Goal: Book appointment/travel/reservation

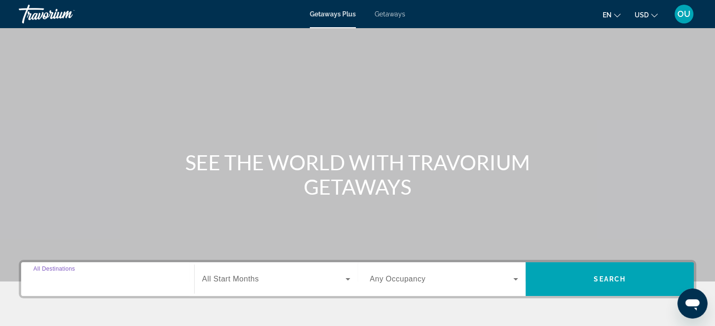
click at [100, 278] on input "Destination All Destinations" at bounding box center [107, 279] width 148 height 11
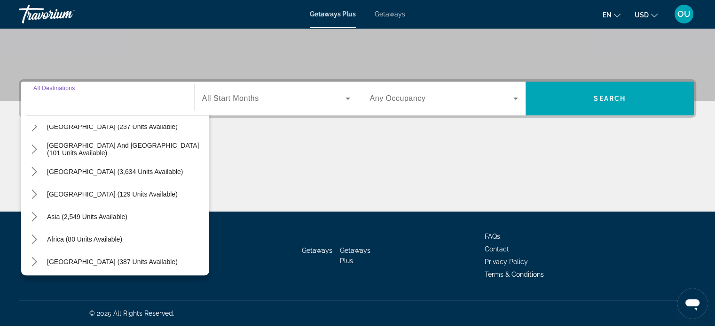
scroll to position [152, 0]
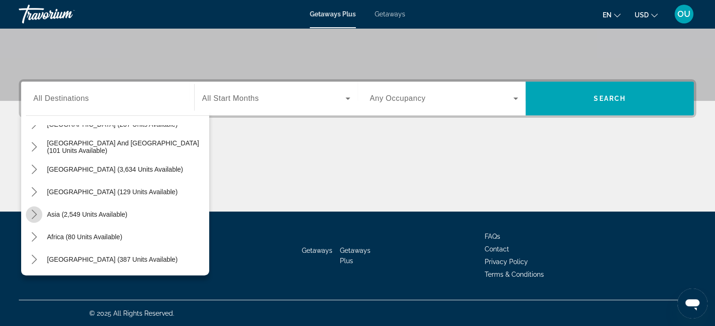
click at [32, 214] on icon "Toggle Asia (2,549 units available) submenu" at bounding box center [34, 214] width 9 height 9
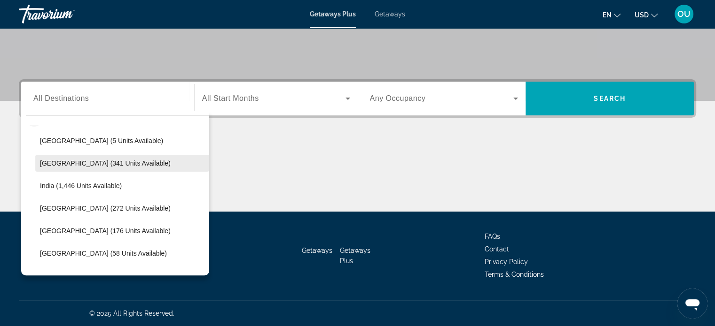
scroll to position [248, 0]
click at [103, 167] on span "[GEOGRAPHIC_DATA] (341 units available)" at bounding box center [105, 165] width 131 height 8
type input "**********"
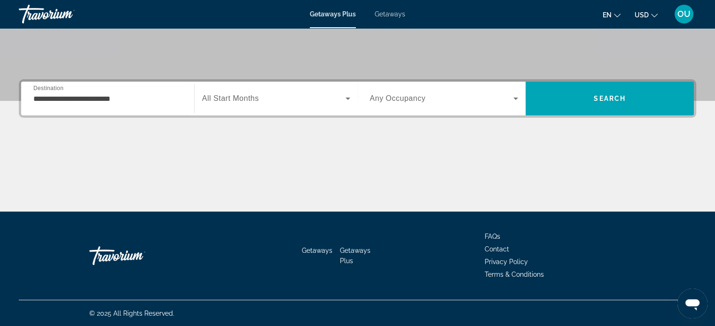
click at [256, 100] on span "All Start Months" at bounding box center [230, 98] width 57 height 8
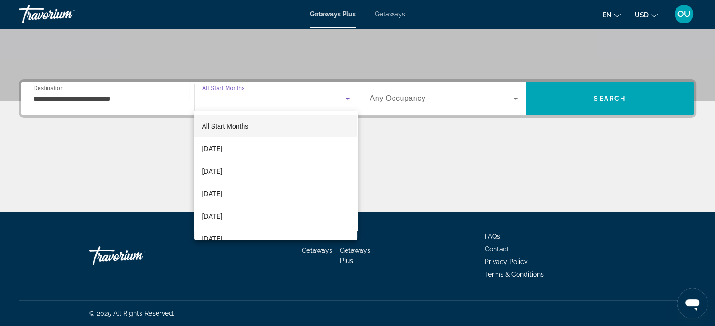
click at [256, 100] on div at bounding box center [357, 163] width 715 height 326
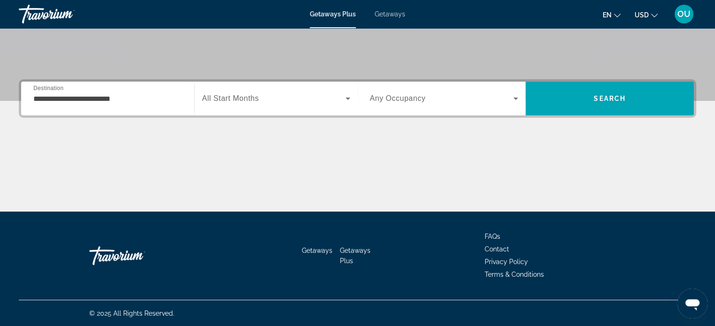
click at [258, 100] on span "All Start Months" at bounding box center [230, 98] width 57 height 8
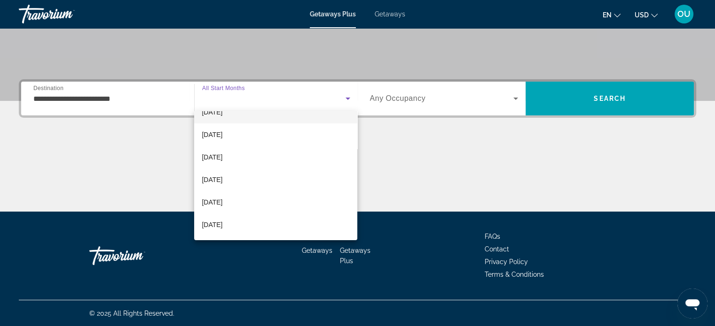
scroll to position [83, 0]
click at [257, 204] on mat-option "[DATE]" at bounding box center [275, 201] width 163 height 23
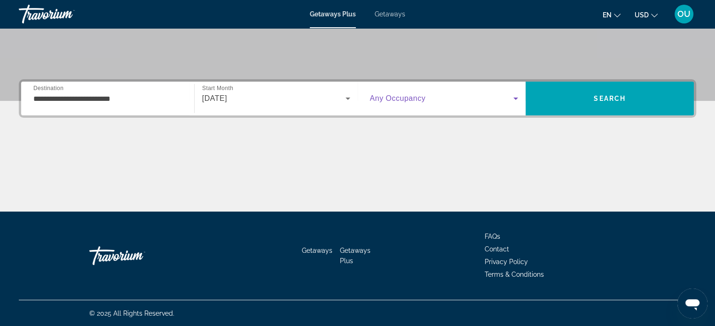
click at [517, 96] on icon "Search widget" at bounding box center [515, 98] width 11 height 11
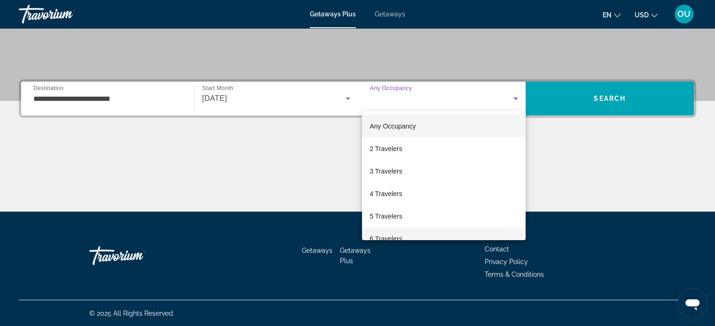
click at [463, 231] on mat-option "6 Travelers" at bounding box center [443, 239] width 163 height 23
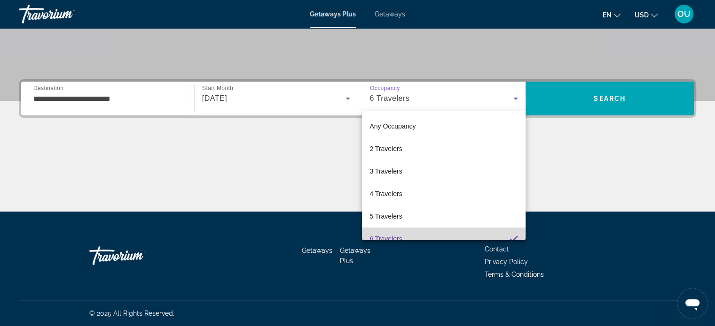
scroll to position [0, 0]
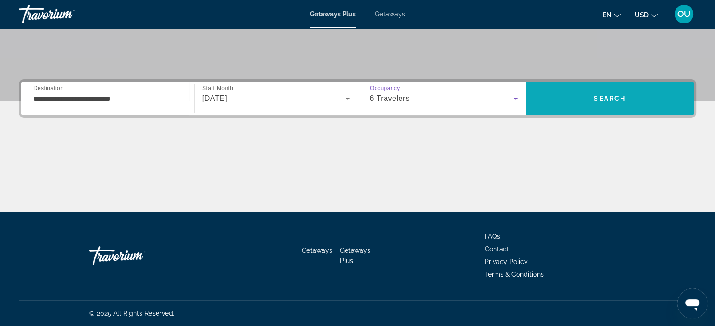
click at [614, 99] on span "Search" at bounding box center [609, 99] width 32 height 8
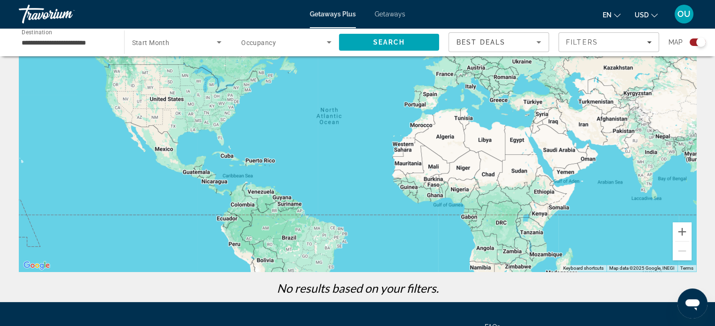
scroll to position [75, 0]
click at [218, 38] on icon "Search widget" at bounding box center [218, 42] width 11 height 11
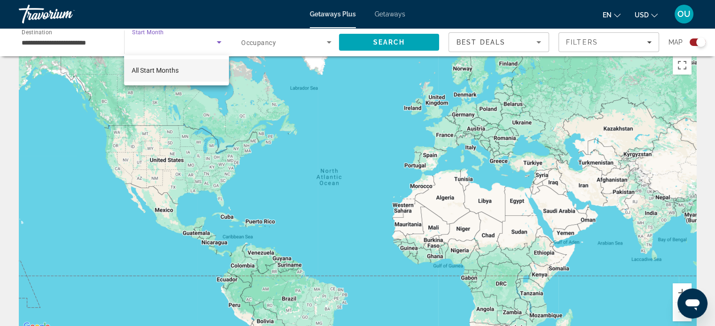
scroll to position [0, 0]
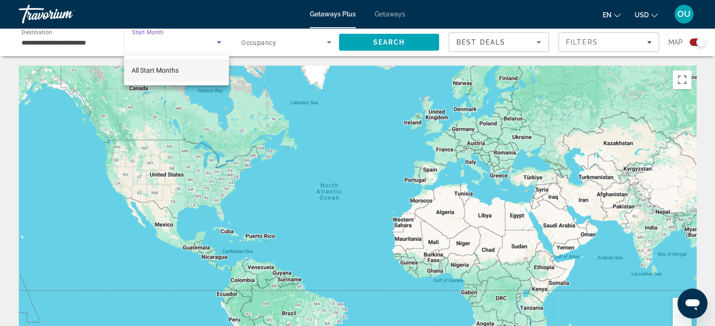
click at [218, 40] on div at bounding box center [357, 163] width 715 height 326
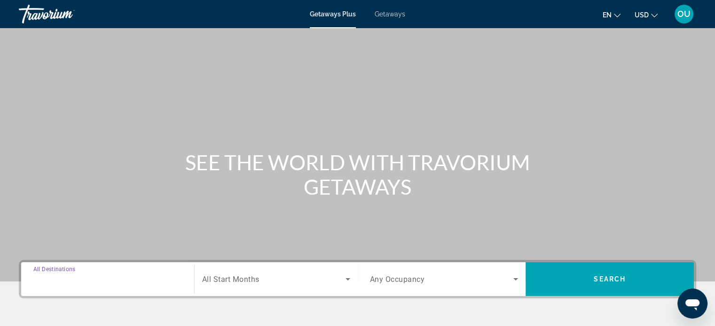
click at [141, 277] on input "Destination All Destinations" at bounding box center [107, 279] width 148 height 11
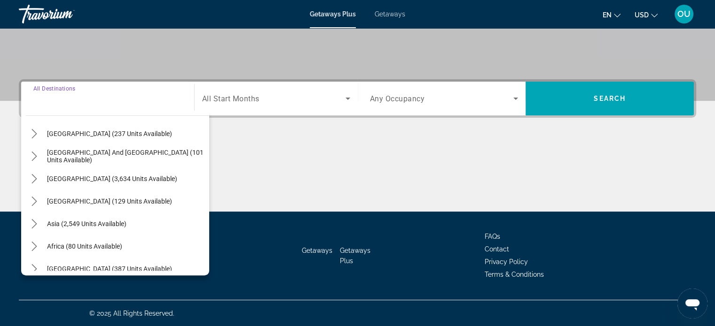
scroll to position [152, 0]
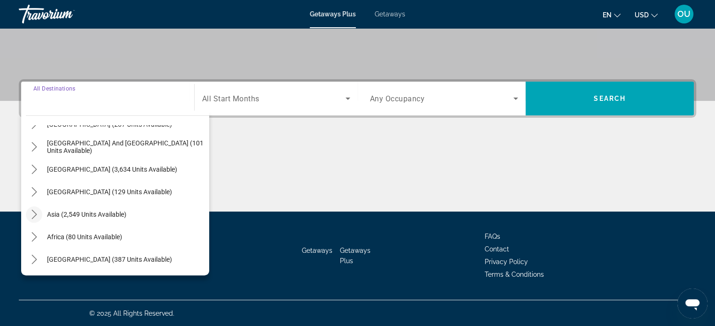
click at [34, 218] on icon "Toggle Asia (2,549 units available) submenu" at bounding box center [34, 214] width 9 height 9
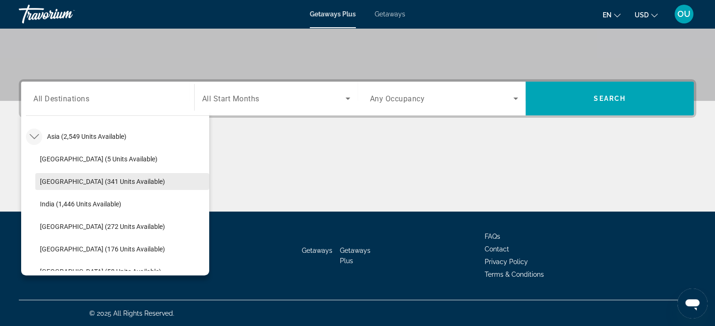
click at [86, 182] on span "[GEOGRAPHIC_DATA] (341 units available)" at bounding box center [102, 182] width 125 height 8
type input "**********"
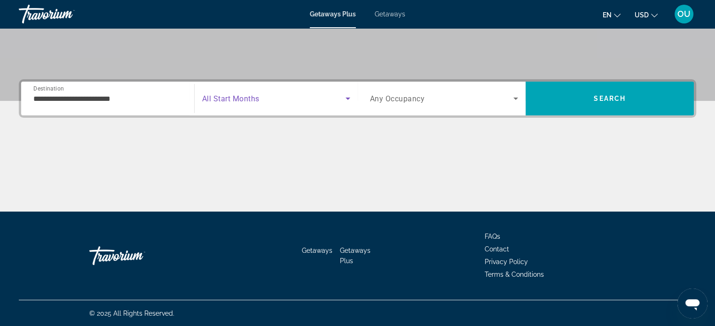
click at [322, 95] on span "Search widget" at bounding box center [273, 98] width 143 height 11
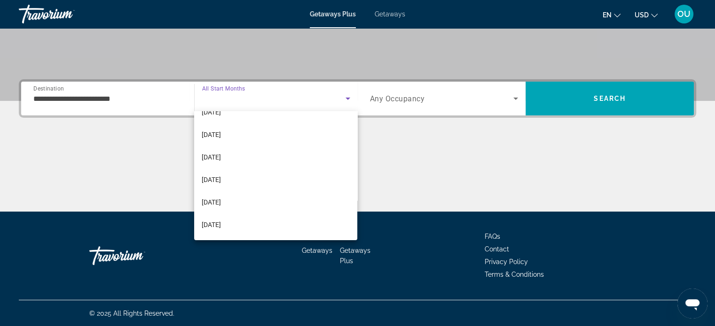
scroll to position [150, 0]
click at [266, 165] on mat-option "[DATE]" at bounding box center [275, 157] width 163 height 23
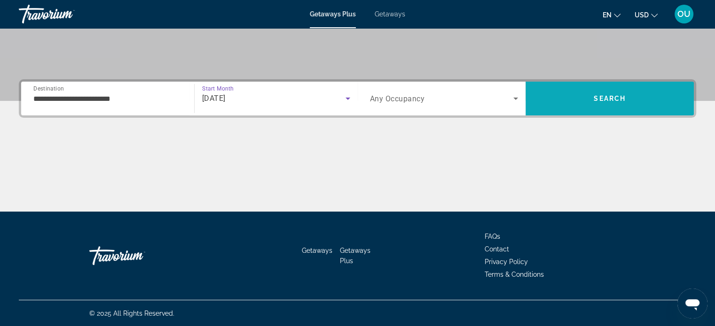
click at [635, 96] on span "Search" at bounding box center [609, 98] width 168 height 23
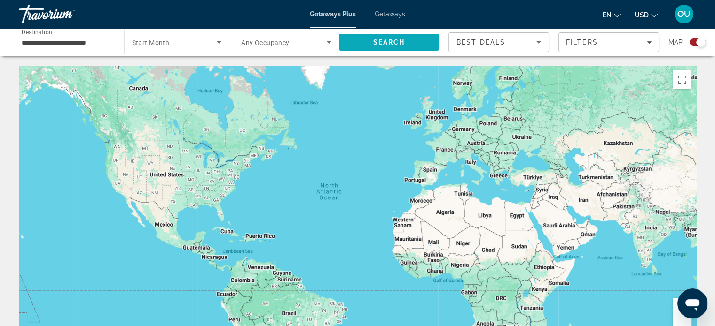
click at [397, 44] on span "Search" at bounding box center [389, 43] width 32 height 8
click at [390, 14] on span "Getaways" at bounding box center [389, 14] width 31 height 8
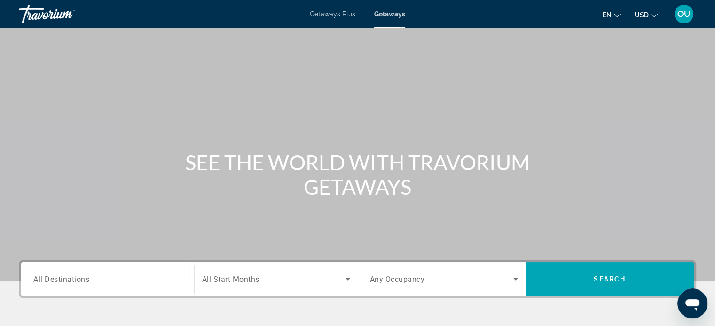
click at [120, 288] on div "Search widget" at bounding box center [107, 279] width 148 height 27
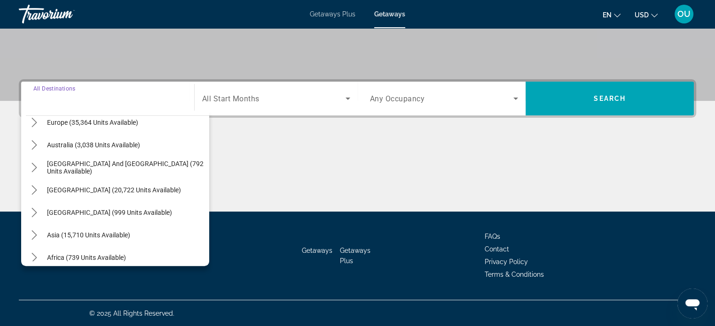
scroll to position [152, 0]
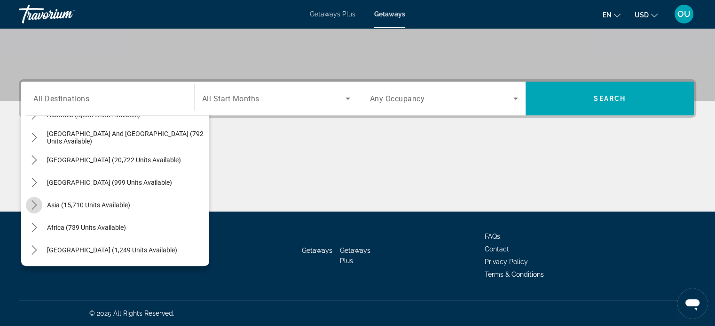
click at [34, 208] on icon "Toggle Asia (15,710 units available) submenu" at bounding box center [34, 205] width 9 height 9
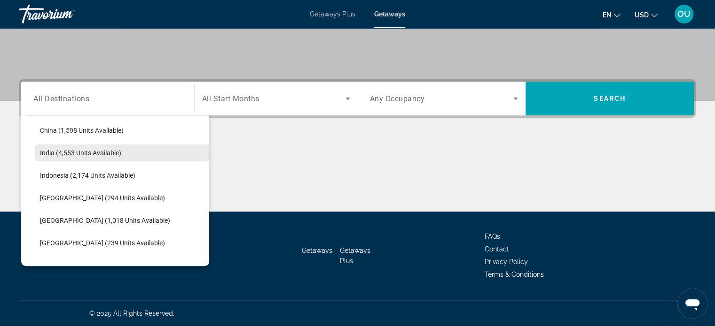
scroll to position [295, 0]
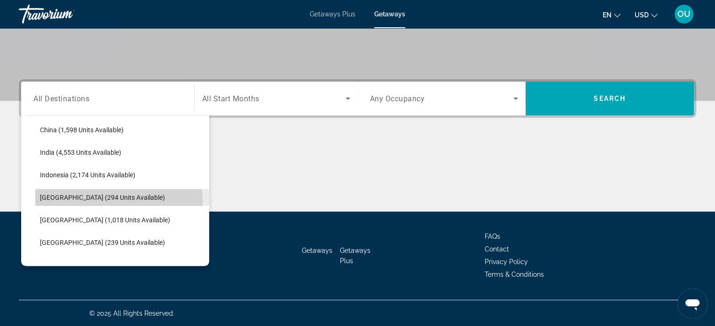
click at [103, 201] on span "Select destination: Japan (294 units available)" at bounding box center [122, 198] width 174 height 23
type input "**********"
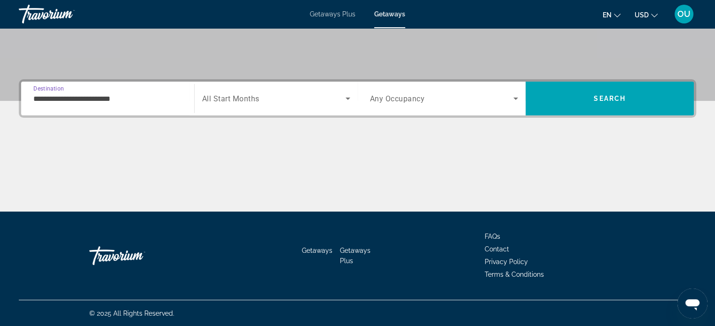
click at [282, 105] on div "Search widget" at bounding box center [276, 99] width 148 height 26
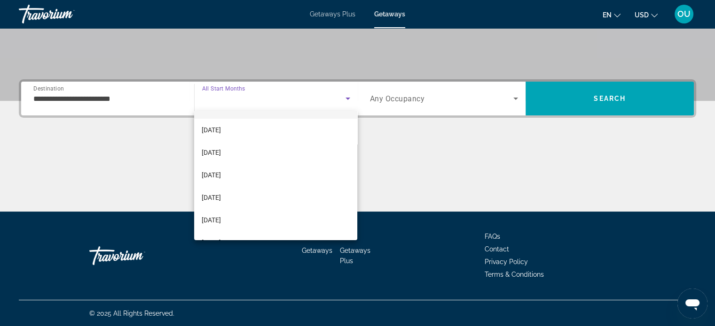
scroll to position [87, 0]
click at [271, 212] on mat-option "[DATE]" at bounding box center [275, 219] width 163 height 23
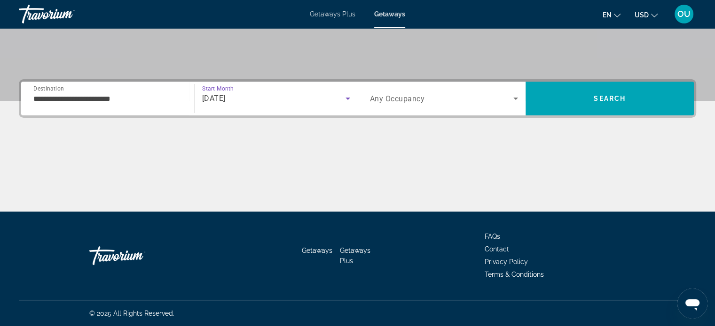
click at [502, 95] on span "Search widget" at bounding box center [442, 98] width 144 height 11
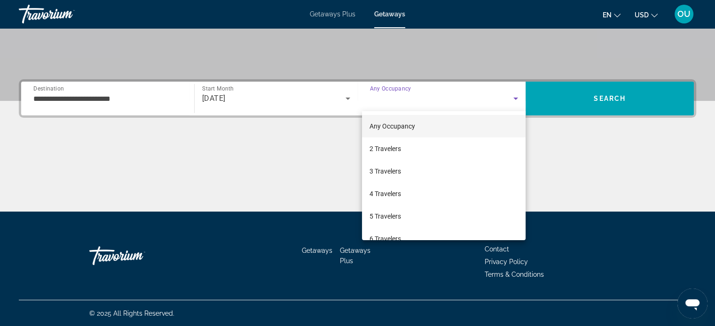
click at [611, 93] on div at bounding box center [357, 163] width 715 height 326
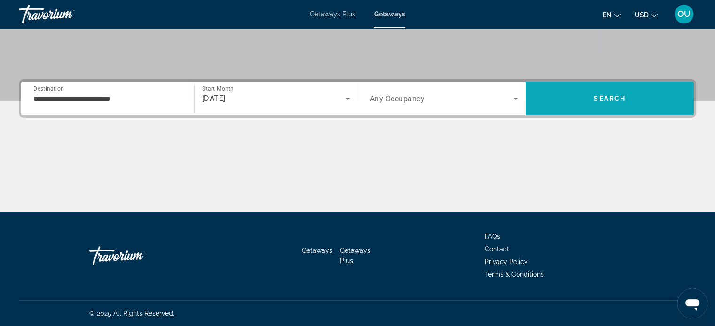
click at [611, 93] on span "Search" at bounding box center [609, 98] width 168 height 23
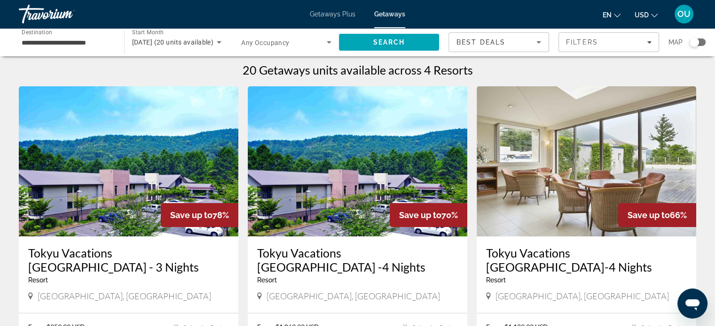
scroll to position [3, 0]
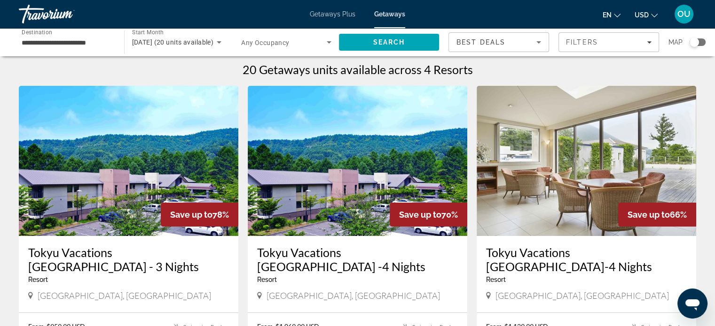
click at [577, 184] on img "Main content" at bounding box center [585, 161] width 219 height 150
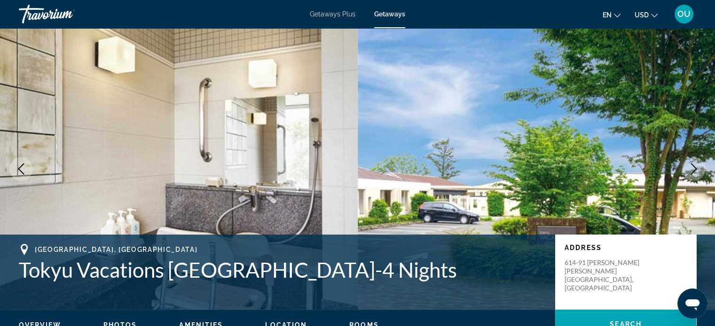
click at [251, 174] on img "Main content" at bounding box center [179, 169] width 358 height 282
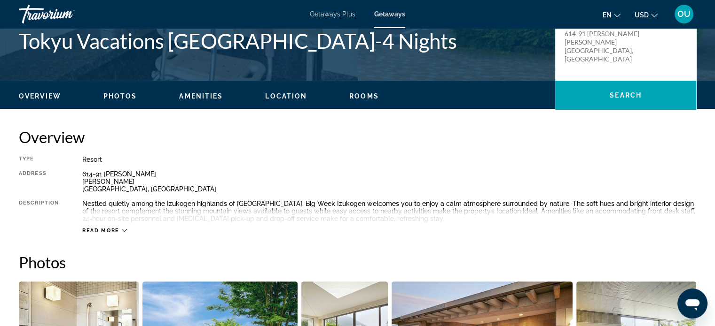
scroll to position [218, 0]
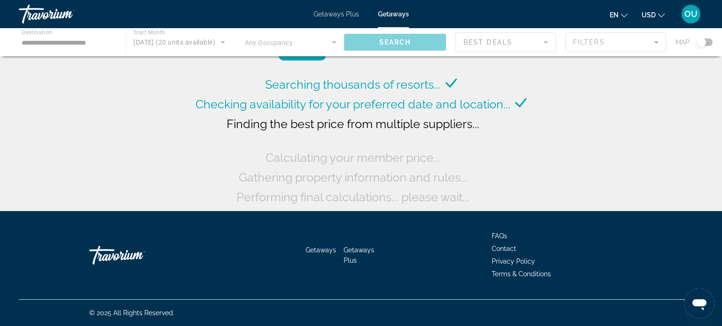
click at [389, 16] on span "Getaways" at bounding box center [393, 14] width 31 height 8
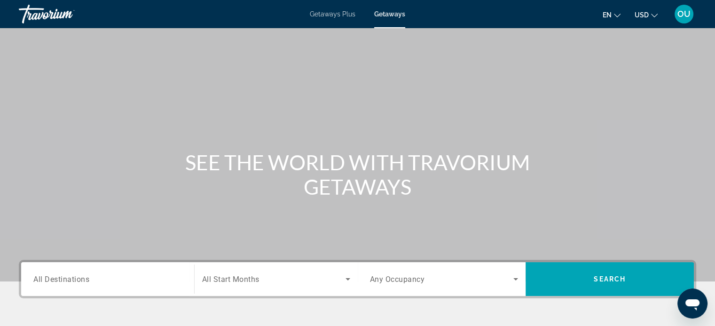
click at [120, 284] on input "Destination All Destinations" at bounding box center [107, 279] width 148 height 11
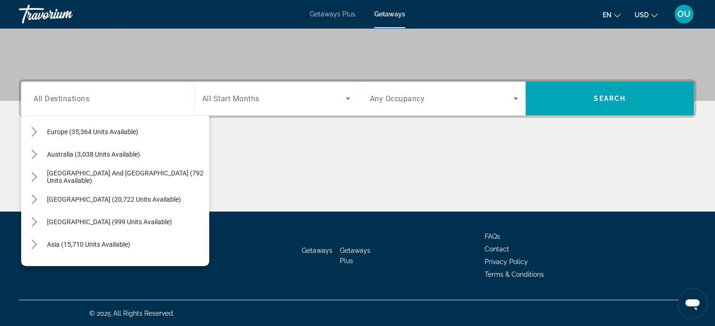
scroll to position [132, 0]
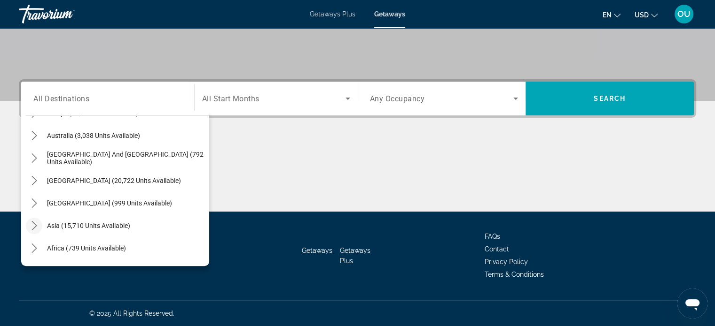
click at [34, 226] on icon "Toggle Asia (15,710 units available) submenu" at bounding box center [34, 225] width 9 height 9
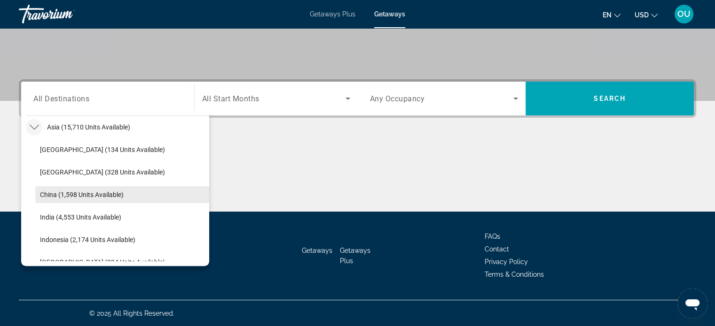
click at [115, 191] on span "China (1,598 units available)" at bounding box center [82, 195] width 84 height 8
type input "**********"
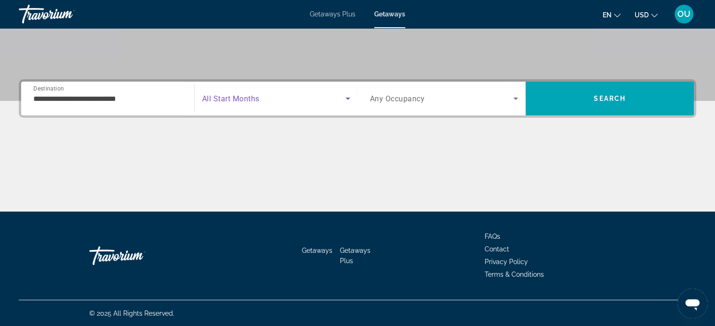
click at [264, 97] on span "Search widget" at bounding box center [273, 98] width 143 height 11
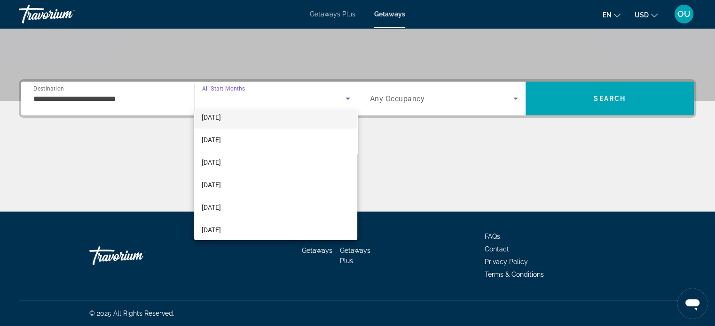
scroll to position [80, 0]
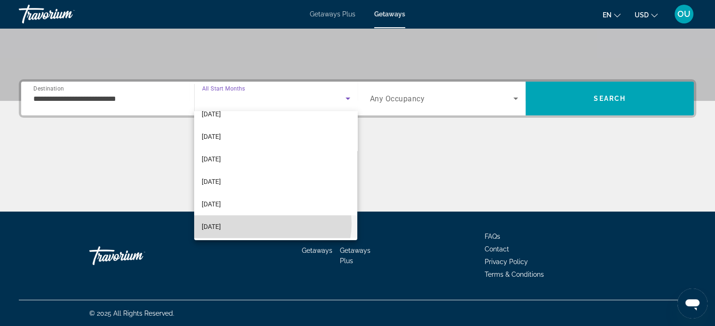
click at [266, 224] on mat-option "[DATE]" at bounding box center [275, 227] width 163 height 23
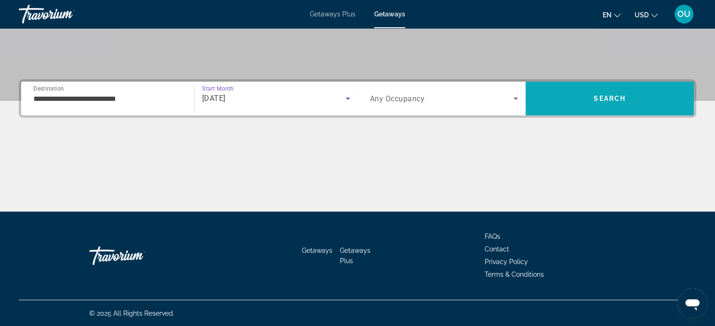
click at [584, 104] on span "Search" at bounding box center [609, 98] width 168 height 23
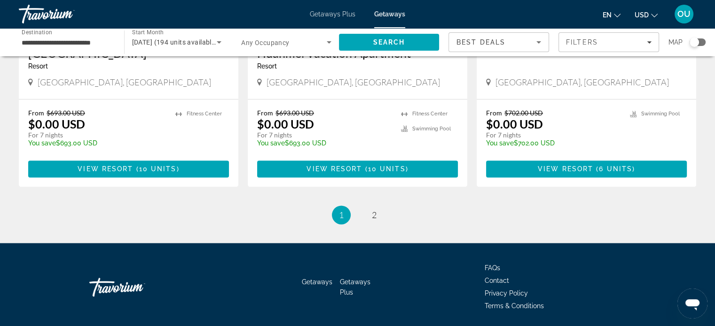
scroll to position [1221, 0]
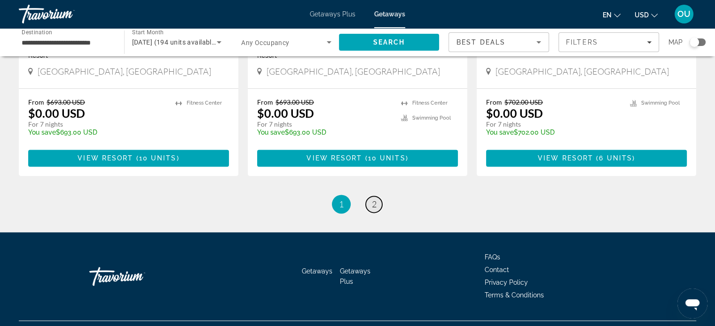
click at [373, 199] on span "2" at bounding box center [374, 204] width 5 height 10
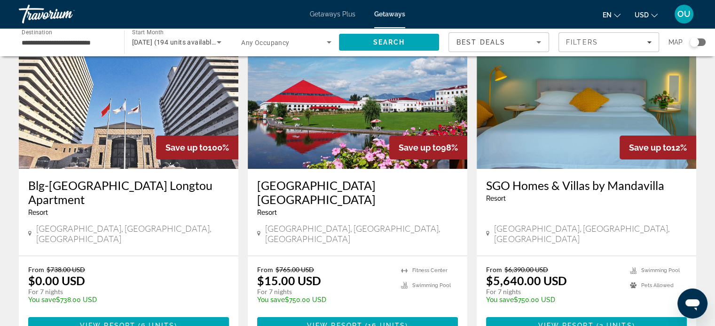
scroll to position [70, 0]
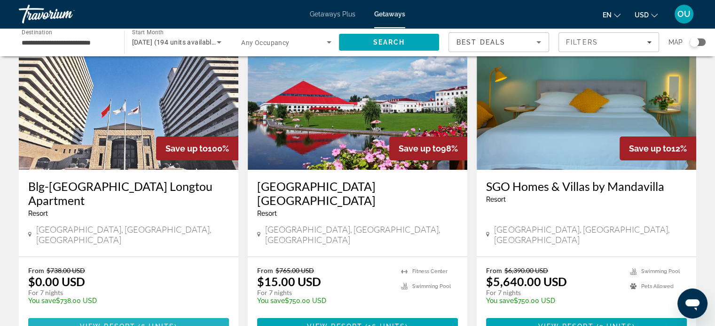
click at [126, 323] on span "View Resort" at bounding box center [107, 327] width 55 height 8
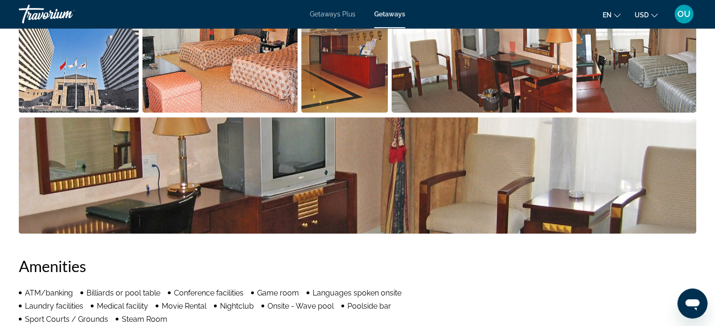
scroll to position [494, 0]
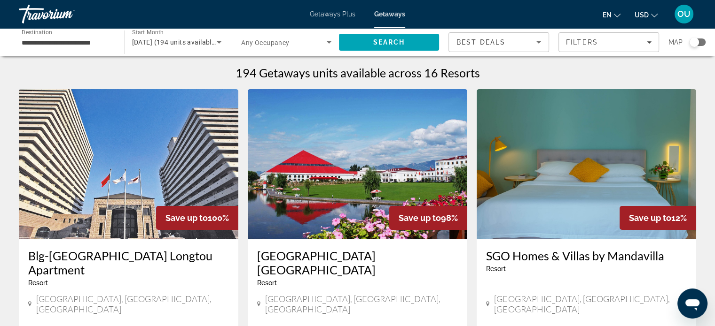
click at [359, 208] on img "Main content" at bounding box center [357, 164] width 219 height 150
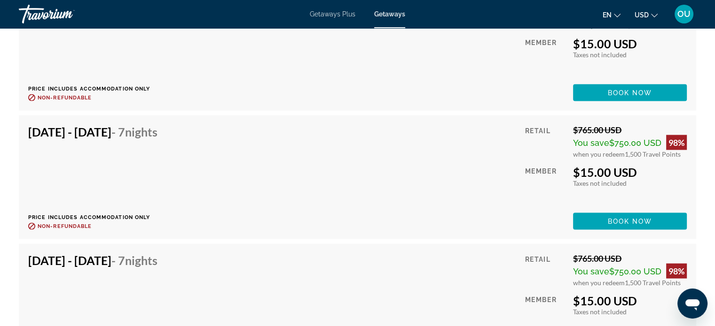
scroll to position [1970, 0]
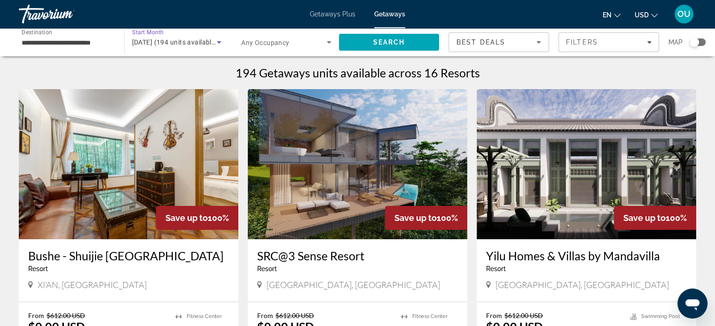
click at [221, 41] on icon "Search widget" at bounding box center [218, 42] width 11 height 11
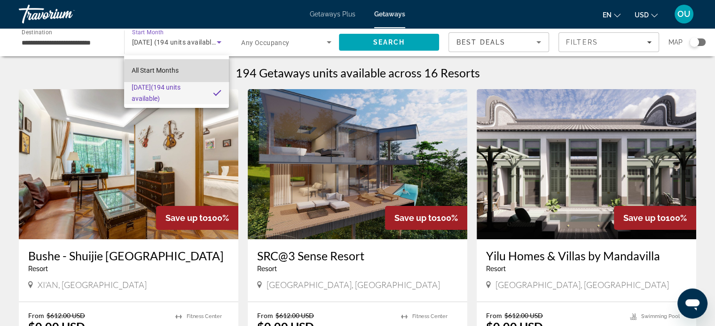
click at [206, 74] on mat-option "All Start Months" at bounding box center [176, 70] width 105 height 23
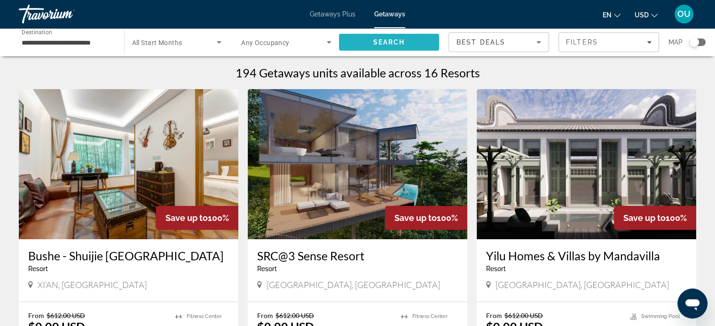
click at [397, 39] on span "Search" at bounding box center [389, 43] width 32 height 8
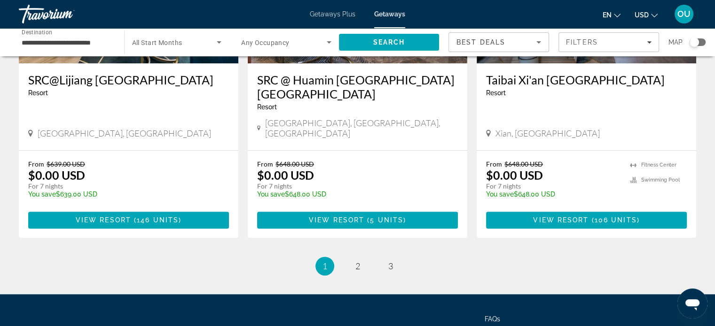
scroll to position [1221, 0]
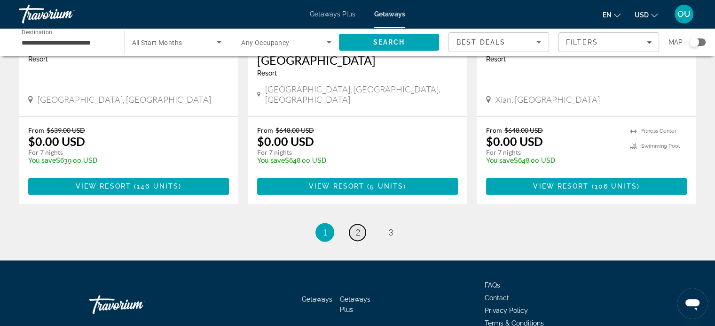
click at [359, 227] on span "2" at bounding box center [357, 232] width 5 height 10
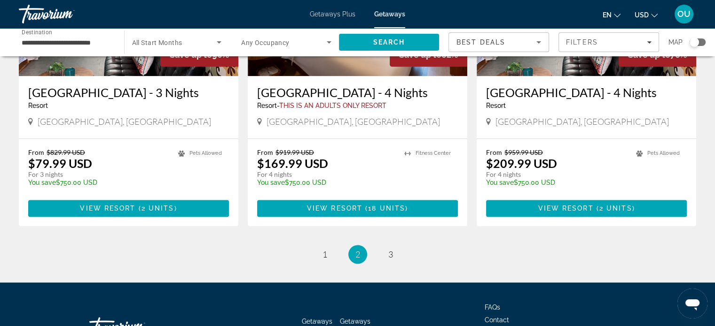
scroll to position [1192, 0]
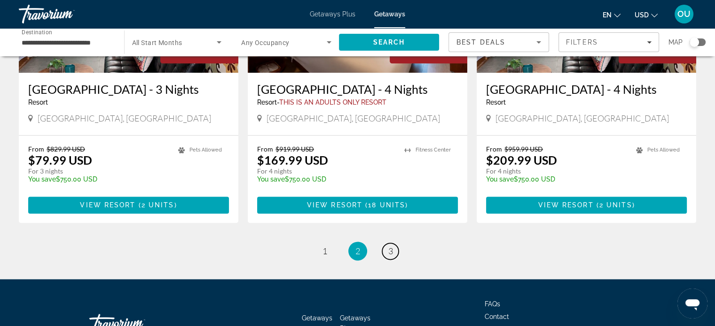
click at [386, 243] on link "page 3" at bounding box center [390, 251] width 16 height 16
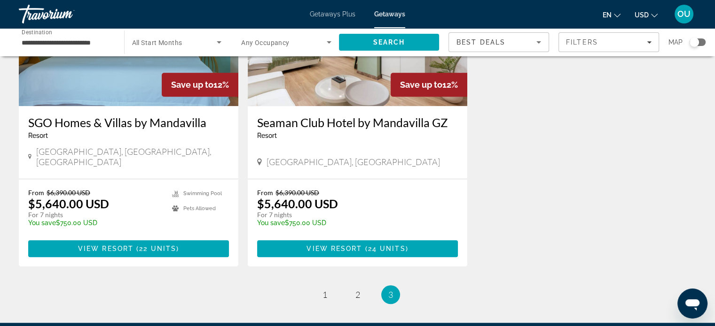
scroll to position [799, 0]
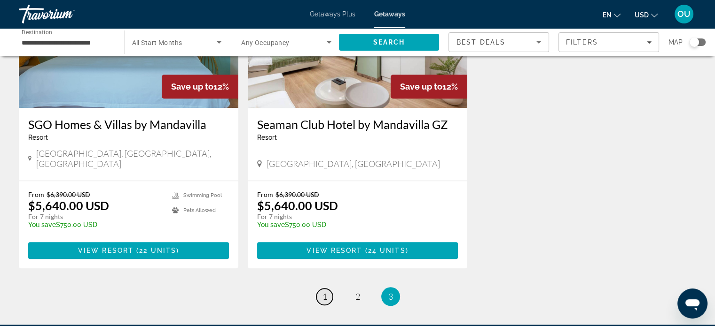
click at [326, 292] on span "1" at bounding box center [324, 297] width 5 height 10
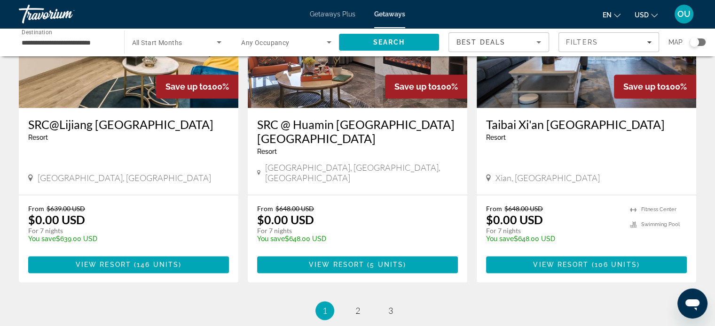
scroll to position [1143, 0]
click at [361, 303] on link "page 2" at bounding box center [357, 311] width 16 height 16
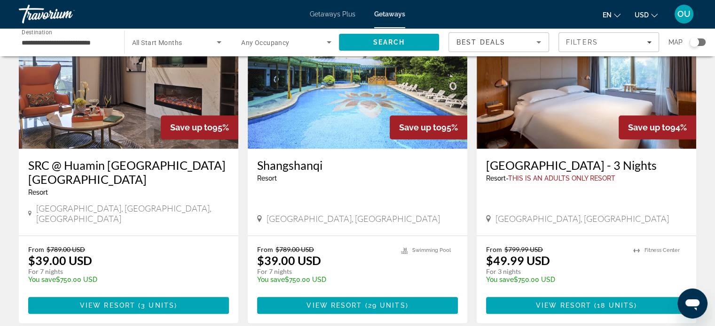
scroll to position [774, 0]
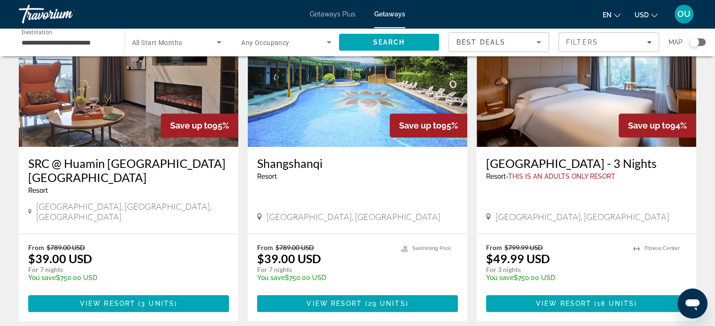
click at [557, 109] on img "Main content" at bounding box center [585, 72] width 219 height 150
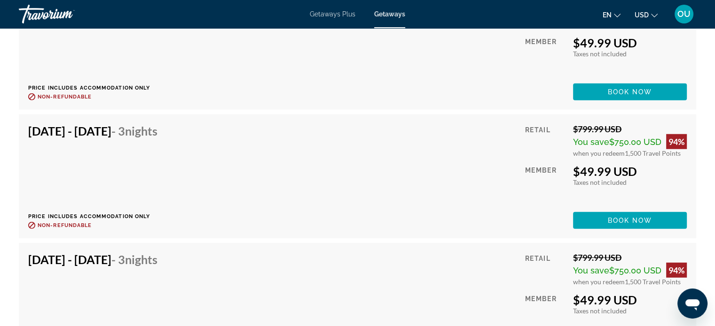
scroll to position [2735, 0]
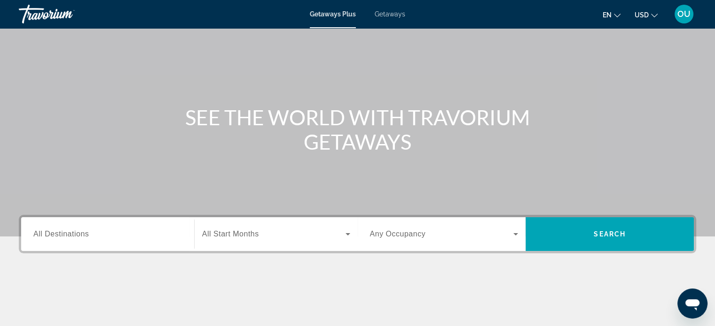
scroll to position [45, 0]
click at [113, 238] on input "Destination All Destinations" at bounding box center [107, 234] width 148 height 11
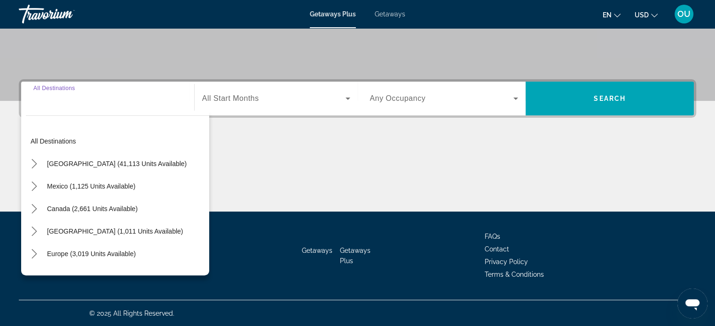
click at [426, 153] on div "Main content" at bounding box center [357, 176] width 677 height 70
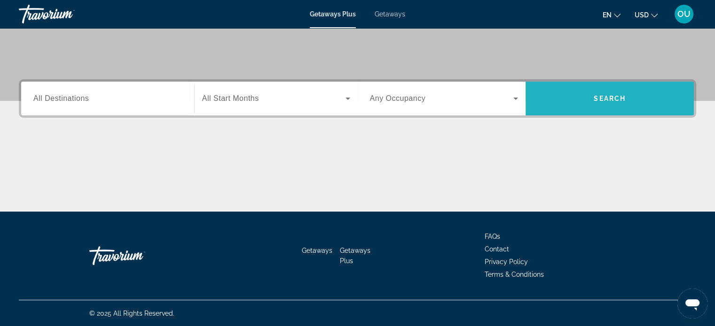
click at [620, 100] on span "Search" at bounding box center [609, 99] width 32 height 8
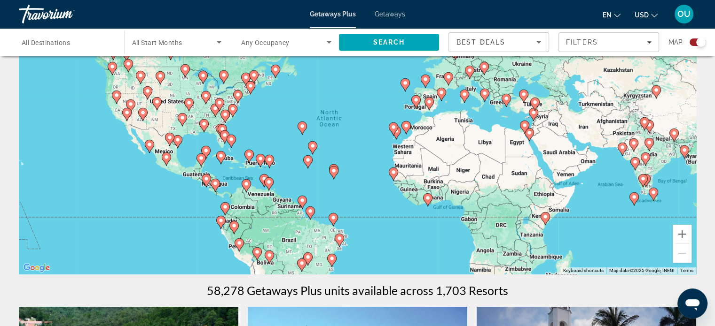
scroll to position [71, 0]
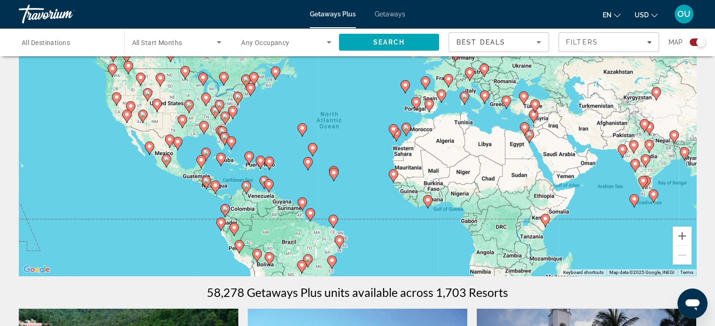
click at [693, 125] on div "To activate drag with keyboard, press Alt + Enter. Once in keyboard drag state,…" at bounding box center [357, 135] width 677 height 282
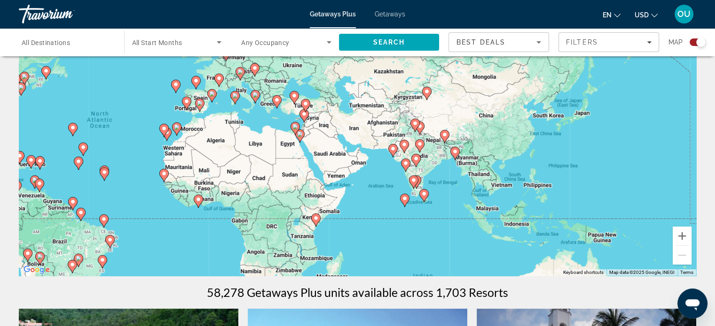
drag, startPoint x: 678, startPoint y: 116, endPoint x: 451, endPoint y: 120, distance: 227.0
click at [451, 120] on div "To activate drag with keyboard, press Alt + Enter. Once in keyboard drag state,…" at bounding box center [357, 135] width 677 height 282
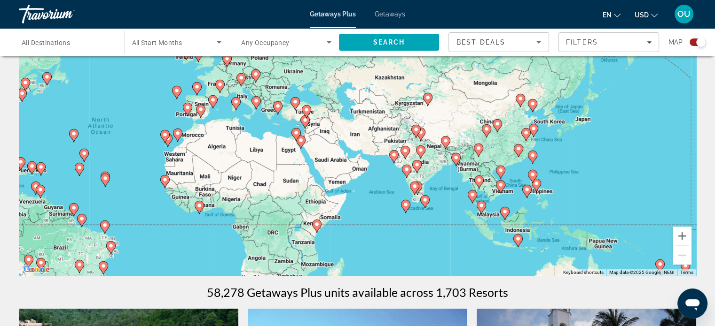
click at [520, 101] on image "Main content" at bounding box center [520, 99] width 6 height 6
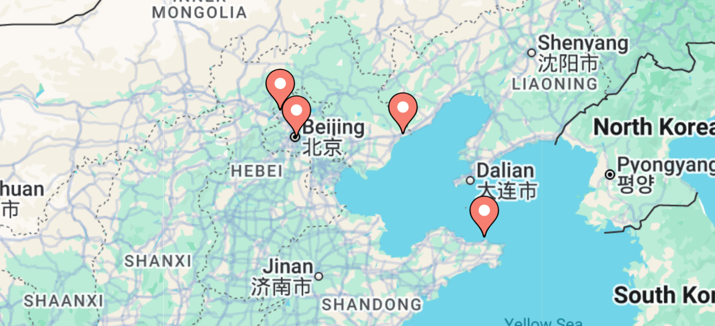
scroll to position [45, 0]
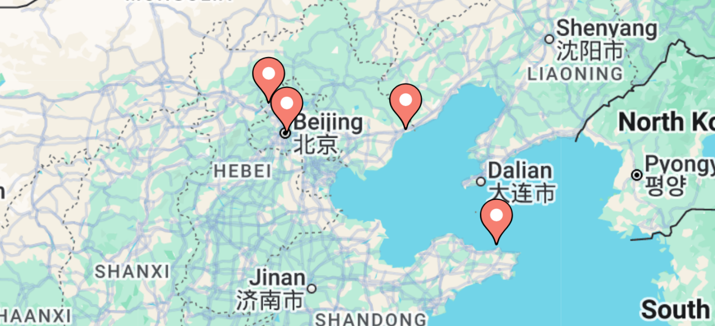
click at [358, 153] on image "Main content" at bounding box center [358, 153] width 6 height 6
type input "**********"
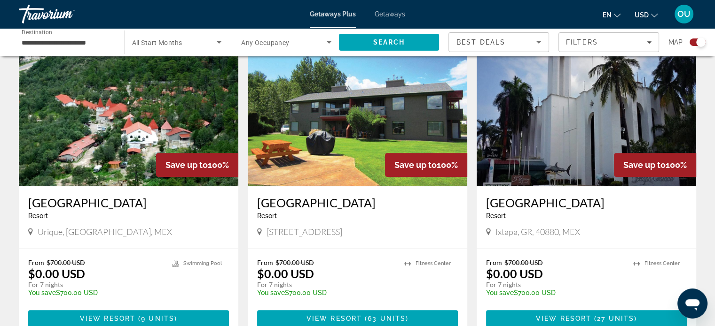
scroll to position [278, 0]
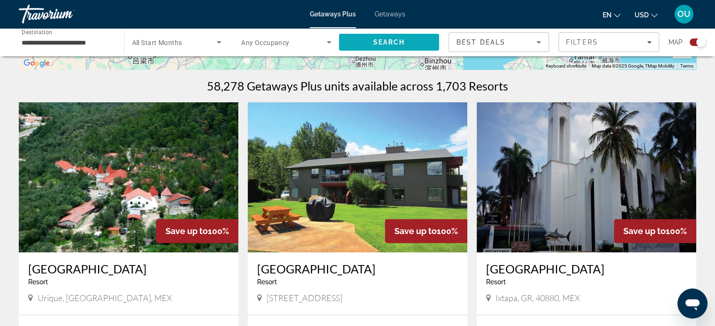
click at [380, 45] on span "Search" at bounding box center [389, 43] width 32 height 8
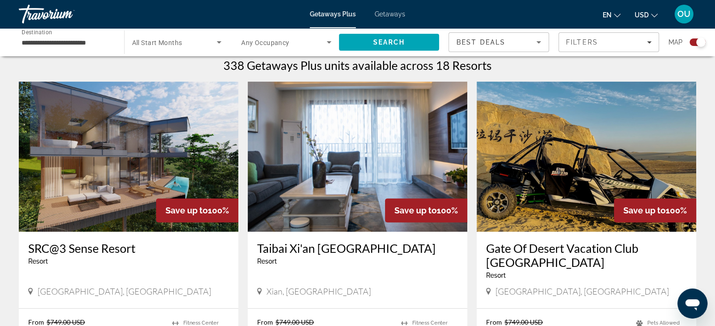
scroll to position [297, 0]
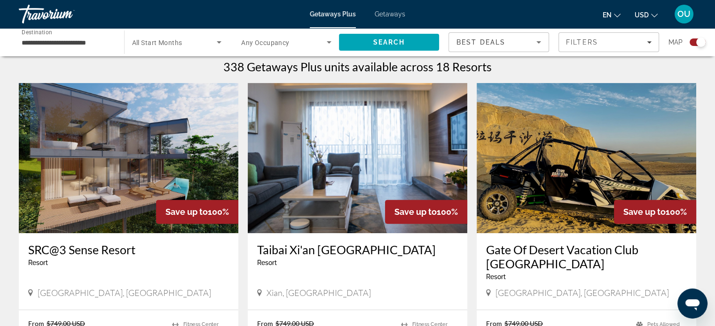
click at [364, 173] on img "Main content" at bounding box center [357, 158] width 219 height 150
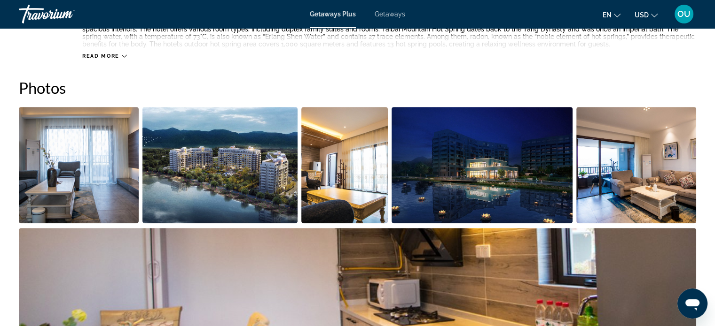
scroll to position [419, 0]
click at [102, 147] on img "Open full-screen image slider" at bounding box center [79, 165] width 120 height 117
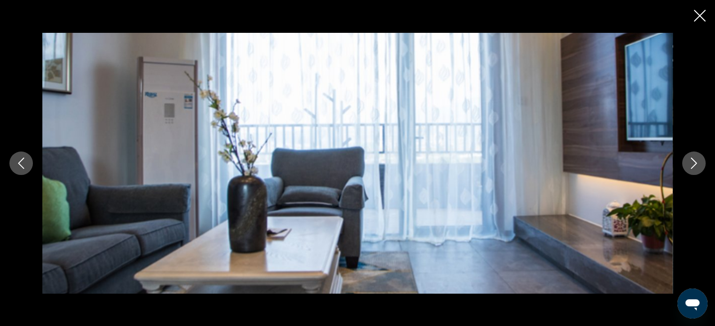
click at [690, 163] on icon "Next image" at bounding box center [693, 163] width 11 height 11
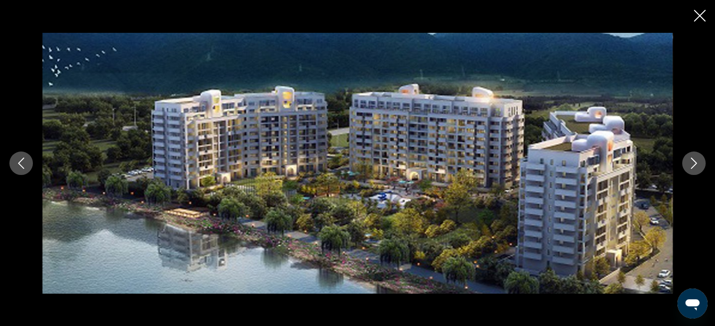
click at [690, 163] on icon "Next image" at bounding box center [693, 163] width 11 height 11
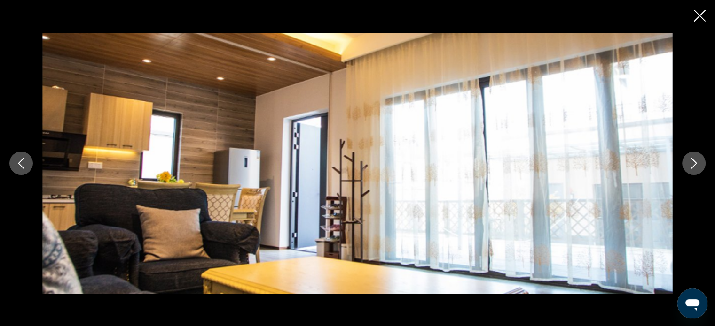
click at [690, 163] on icon "Next image" at bounding box center [693, 163] width 11 height 11
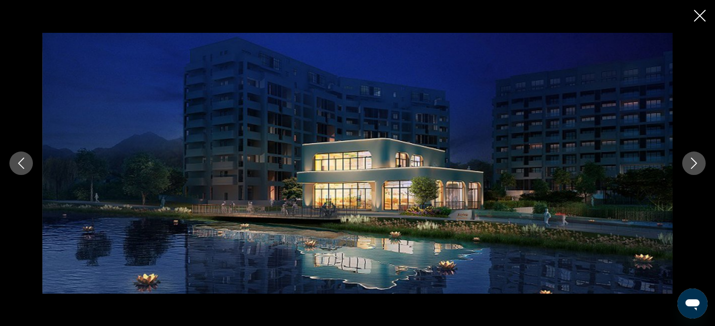
click at [479, 172] on img "Main content" at bounding box center [357, 163] width 630 height 261
click at [694, 152] on button "Next image" at bounding box center [693, 163] width 23 height 23
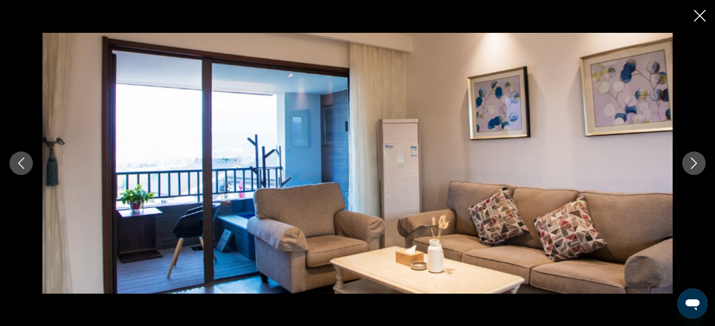
click at [692, 166] on icon "Next image" at bounding box center [694, 163] width 6 height 11
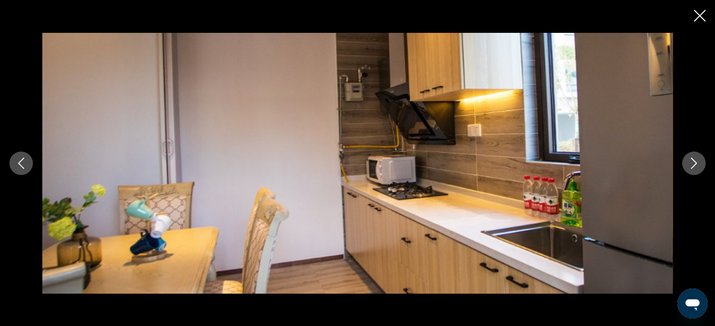
click at [692, 166] on icon "Next image" at bounding box center [694, 163] width 6 height 11
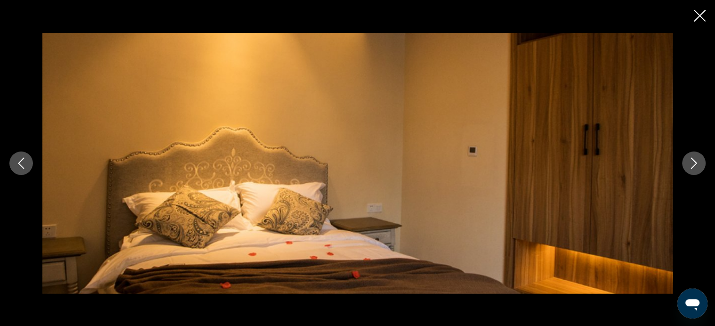
click at [692, 166] on icon "Next image" at bounding box center [694, 163] width 6 height 11
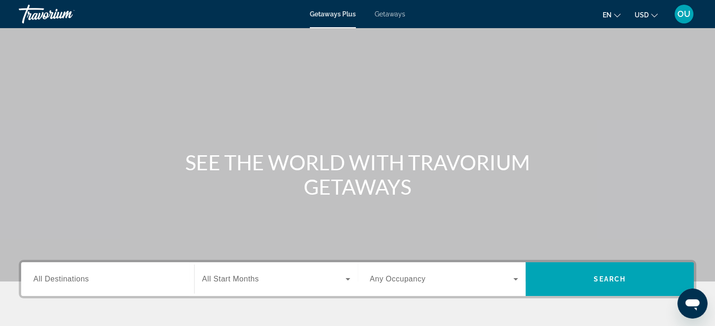
click at [61, 281] on span "All Destinations" at bounding box center [60, 279] width 55 height 8
click at [61, 281] on input "Destination All Destinations" at bounding box center [107, 279] width 148 height 11
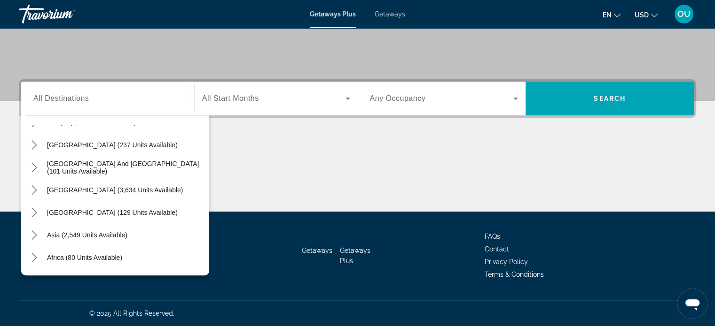
scroll to position [150, 0]
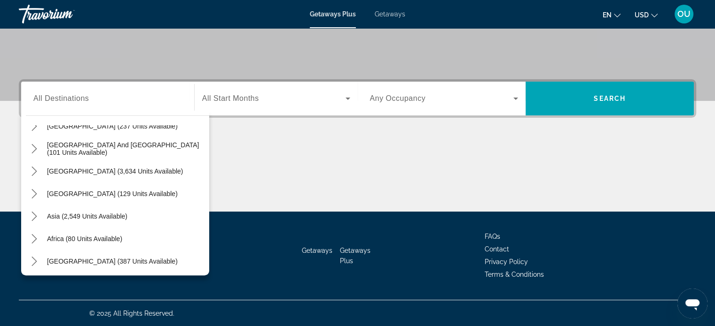
click at [390, 10] on span "Getaways" at bounding box center [389, 14] width 31 height 8
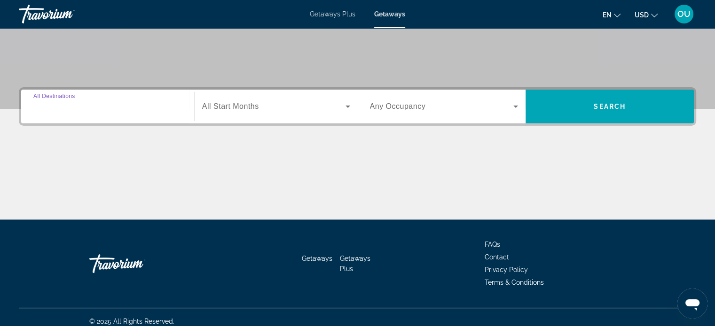
click at [139, 101] on input "Destination All Destinations" at bounding box center [107, 106] width 148 height 11
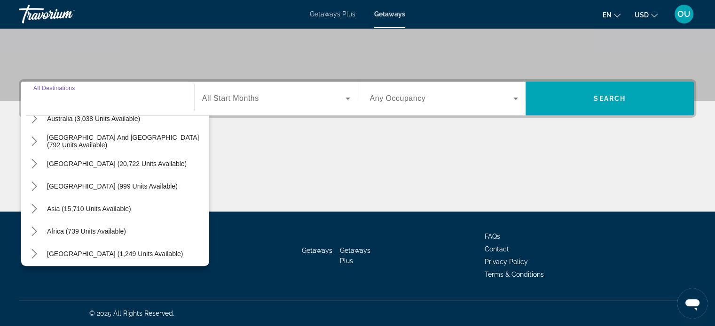
scroll to position [152, 0]
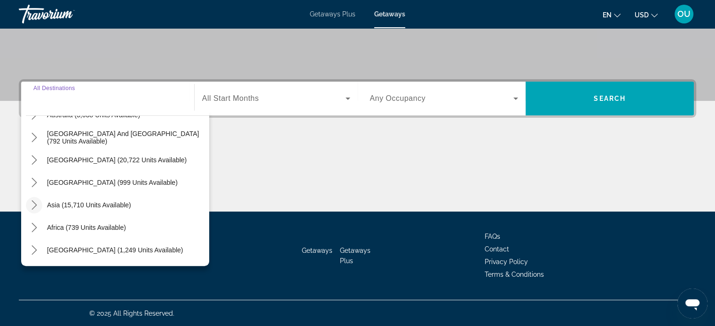
click at [34, 206] on icon "Toggle Asia (15,710 units available) submenu" at bounding box center [33, 205] width 5 height 9
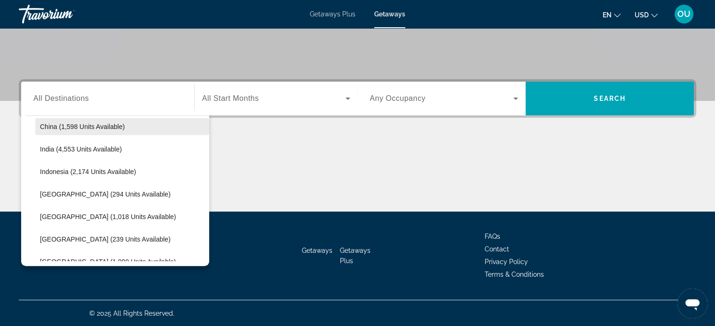
scroll to position [302, 0]
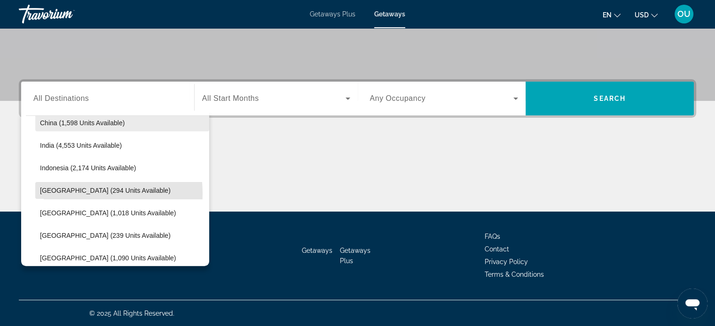
click at [63, 193] on span "[GEOGRAPHIC_DATA] (294 units available)" at bounding box center [105, 191] width 131 height 8
type input "**********"
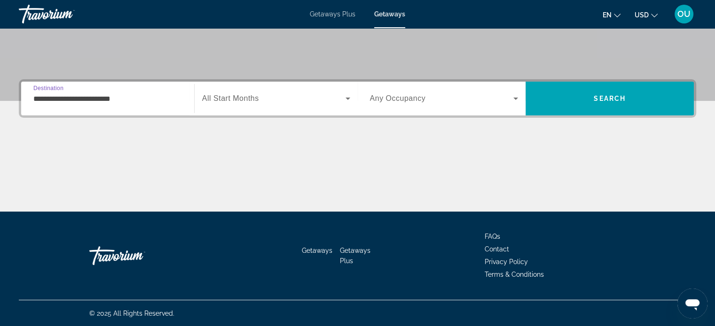
click at [221, 99] on span "All Start Months" at bounding box center [230, 98] width 57 height 8
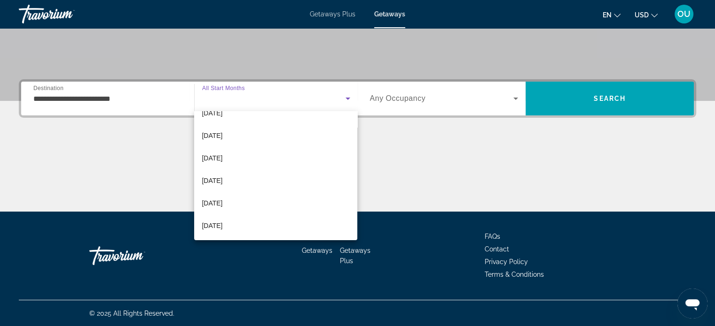
scroll to position [105, 0]
click at [267, 179] on mat-option "[DATE]" at bounding box center [275, 179] width 163 height 23
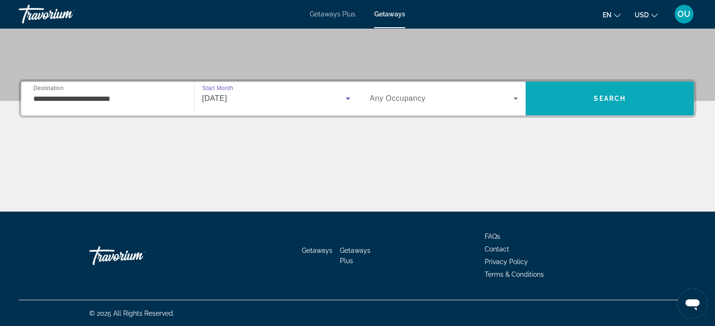
click at [610, 101] on span "Search" at bounding box center [609, 99] width 32 height 8
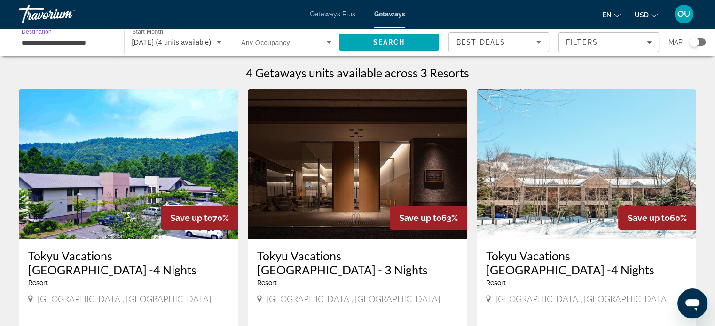
click at [85, 43] on input "**********" at bounding box center [67, 42] width 90 height 11
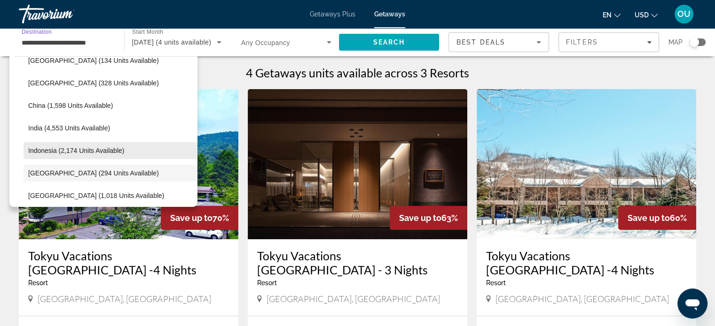
scroll to position [259, 0]
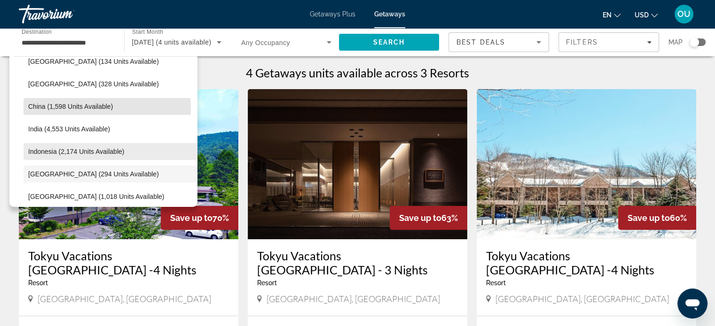
click at [95, 109] on span "China (1,598 units available)" at bounding box center [70, 107] width 85 height 8
type input "**********"
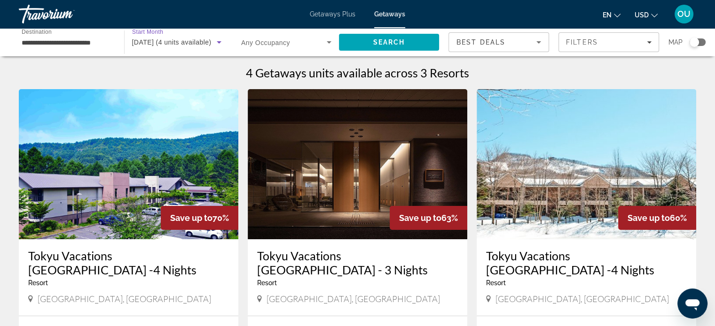
click at [205, 43] on span "April 2026 (4 units available)" at bounding box center [171, 43] width 79 height 8
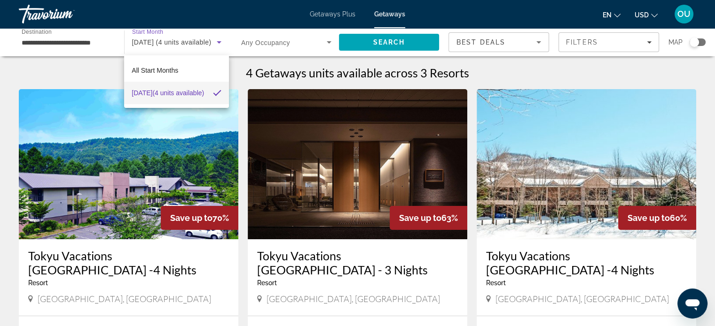
click at [187, 89] on span "April 2026 (4 units available)" at bounding box center [168, 92] width 72 height 11
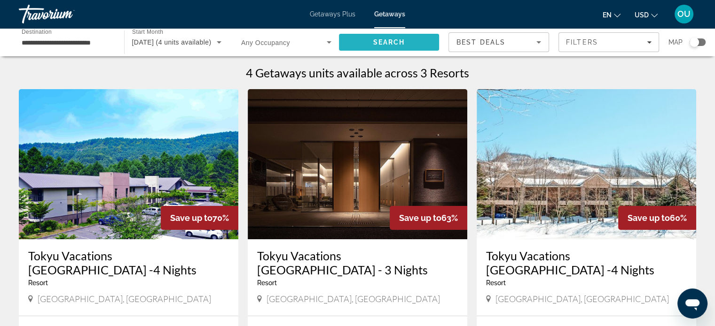
click at [390, 43] on span "Search" at bounding box center [389, 43] width 32 height 8
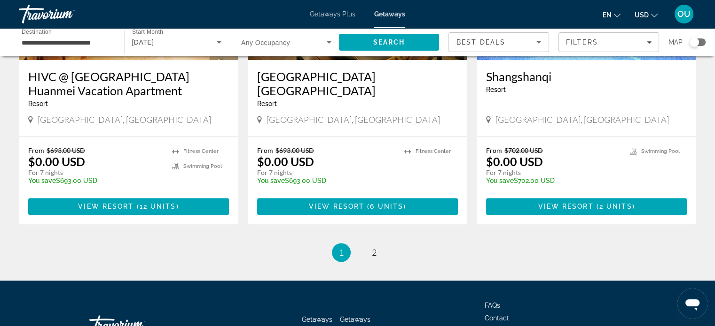
scroll to position [1186, 0]
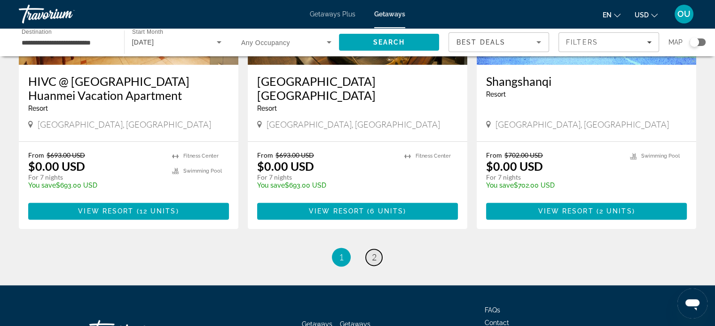
click at [372, 252] on span "2" at bounding box center [374, 257] width 5 height 10
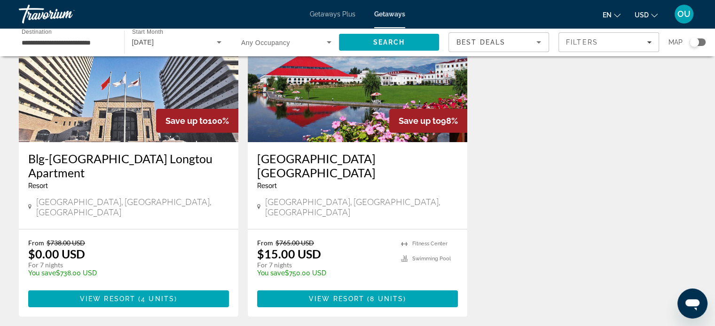
scroll to position [98, 0]
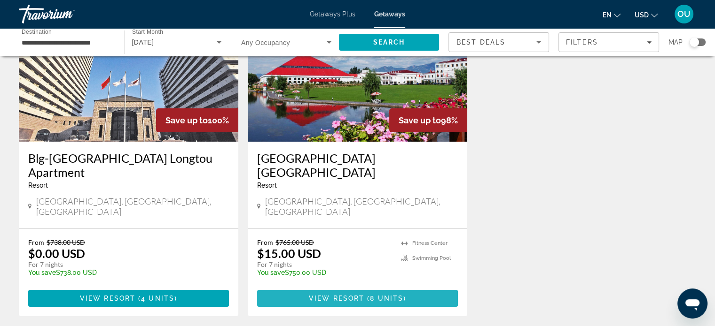
click at [370, 295] on span "8 units" at bounding box center [386, 299] width 33 height 8
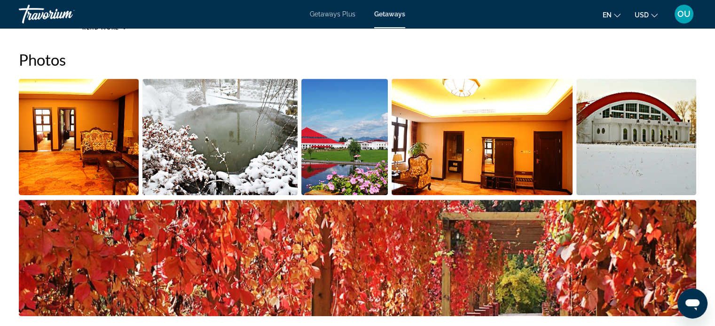
scroll to position [434, 0]
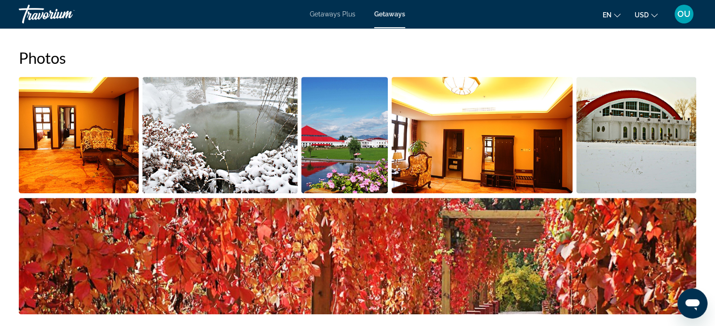
click at [99, 148] on img "Open full-screen image slider" at bounding box center [79, 135] width 120 height 117
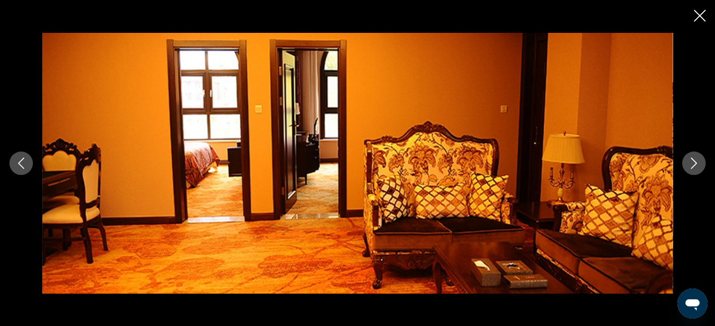
click at [687, 169] on button "Next image" at bounding box center [693, 163] width 23 height 23
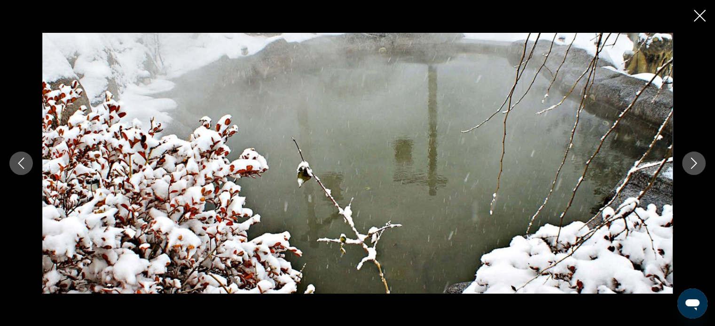
click at [687, 169] on button "Next image" at bounding box center [693, 163] width 23 height 23
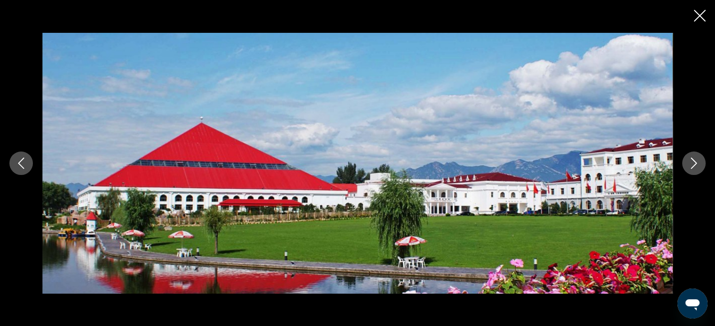
click at [687, 169] on button "Next image" at bounding box center [693, 163] width 23 height 23
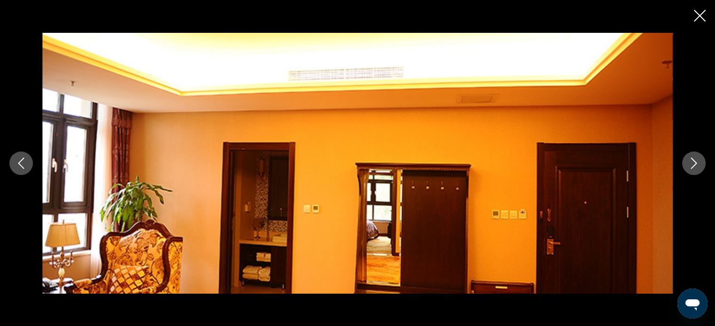
click at [687, 169] on button "Next image" at bounding box center [693, 163] width 23 height 23
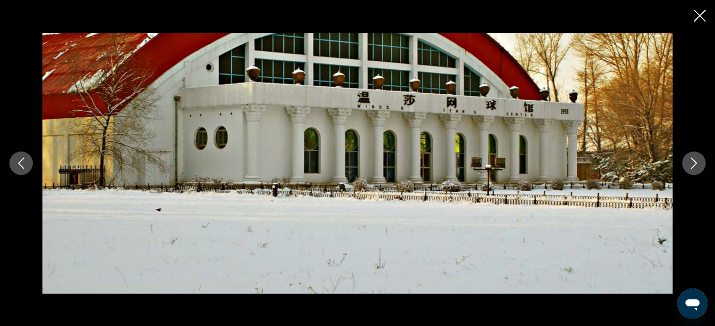
click at [687, 169] on button "Next image" at bounding box center [693, 163] width 23 height 23
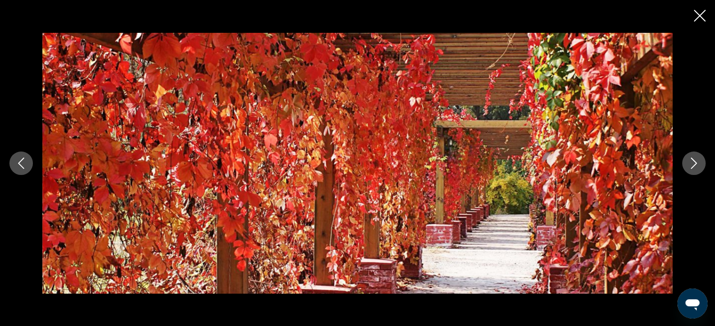
click at [687, 169] on button "Next image" at bounding box center [693, 163] width 23 height 23
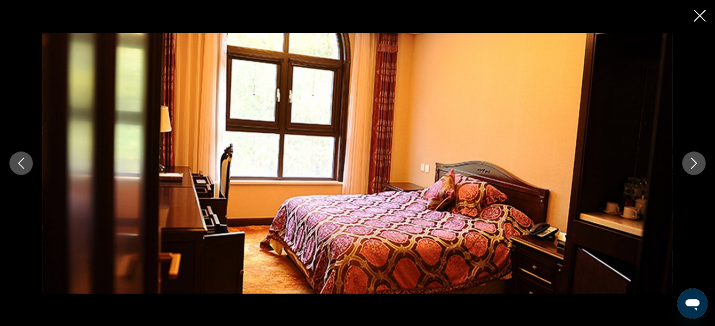
click at [679, 169] on div "prev next" at bounding box center [357, 163] width 715 height 261
click at [690, 167] on icon "Next image" at bounding box center [693, 163] width 11 height 11
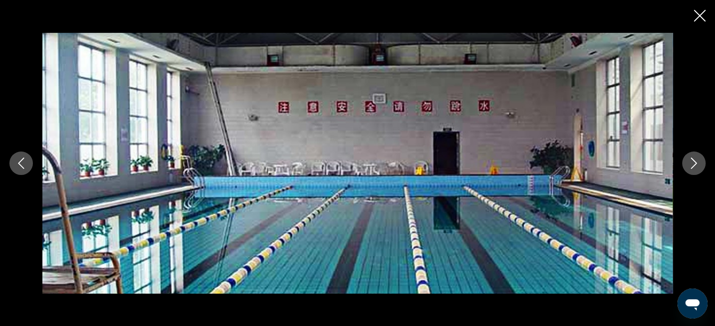
click at [698, 16] on icon "Close slideshow" at bounding box center [699, 16] width 12 height 12
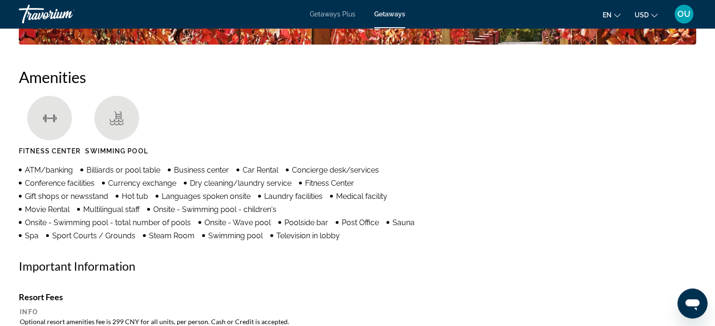
scroll to position [680, 0]
